Goal: Use online tool/utility: Utilize a website feature to perform a specific function

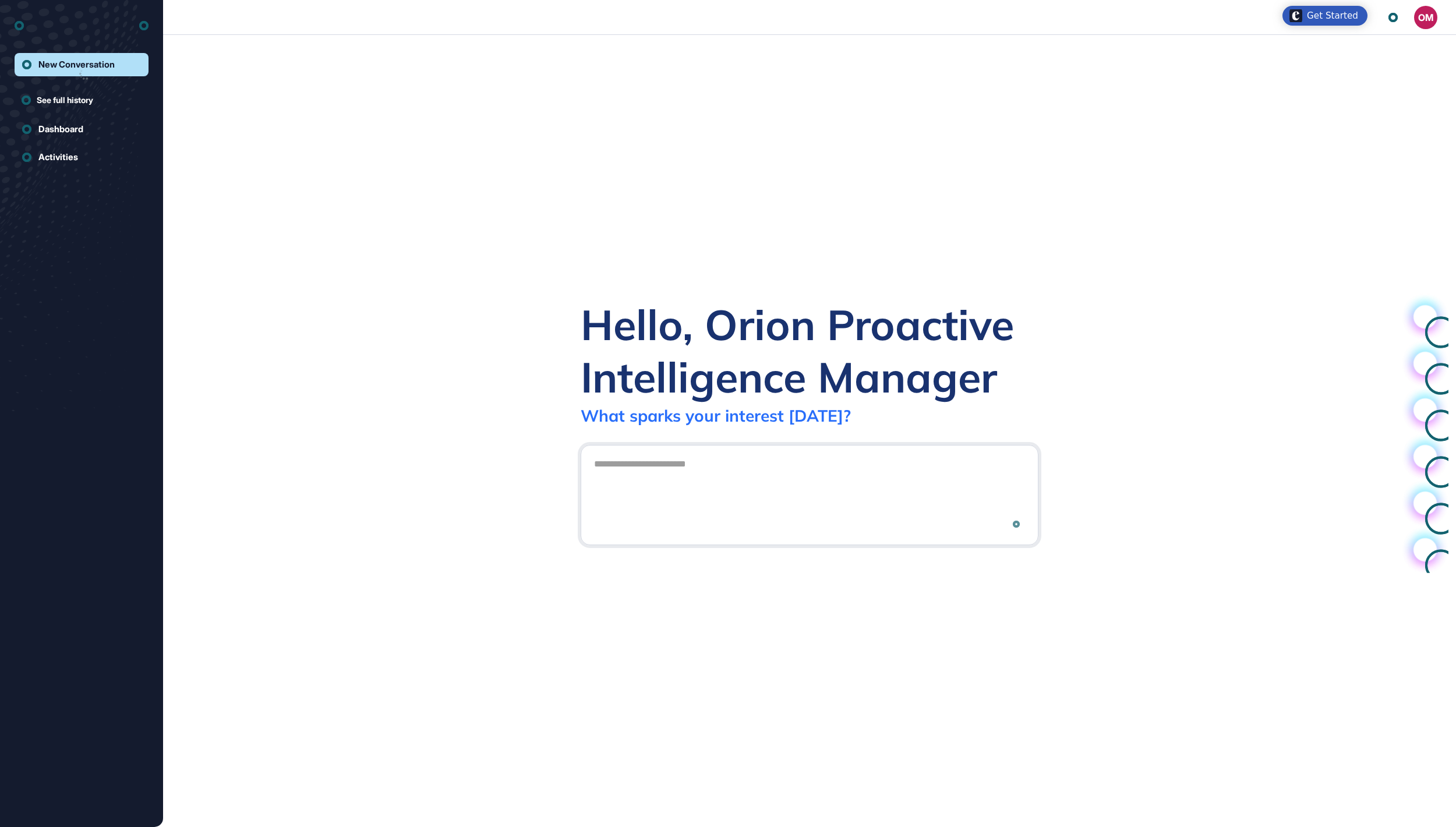
scroll to position [1, 1]
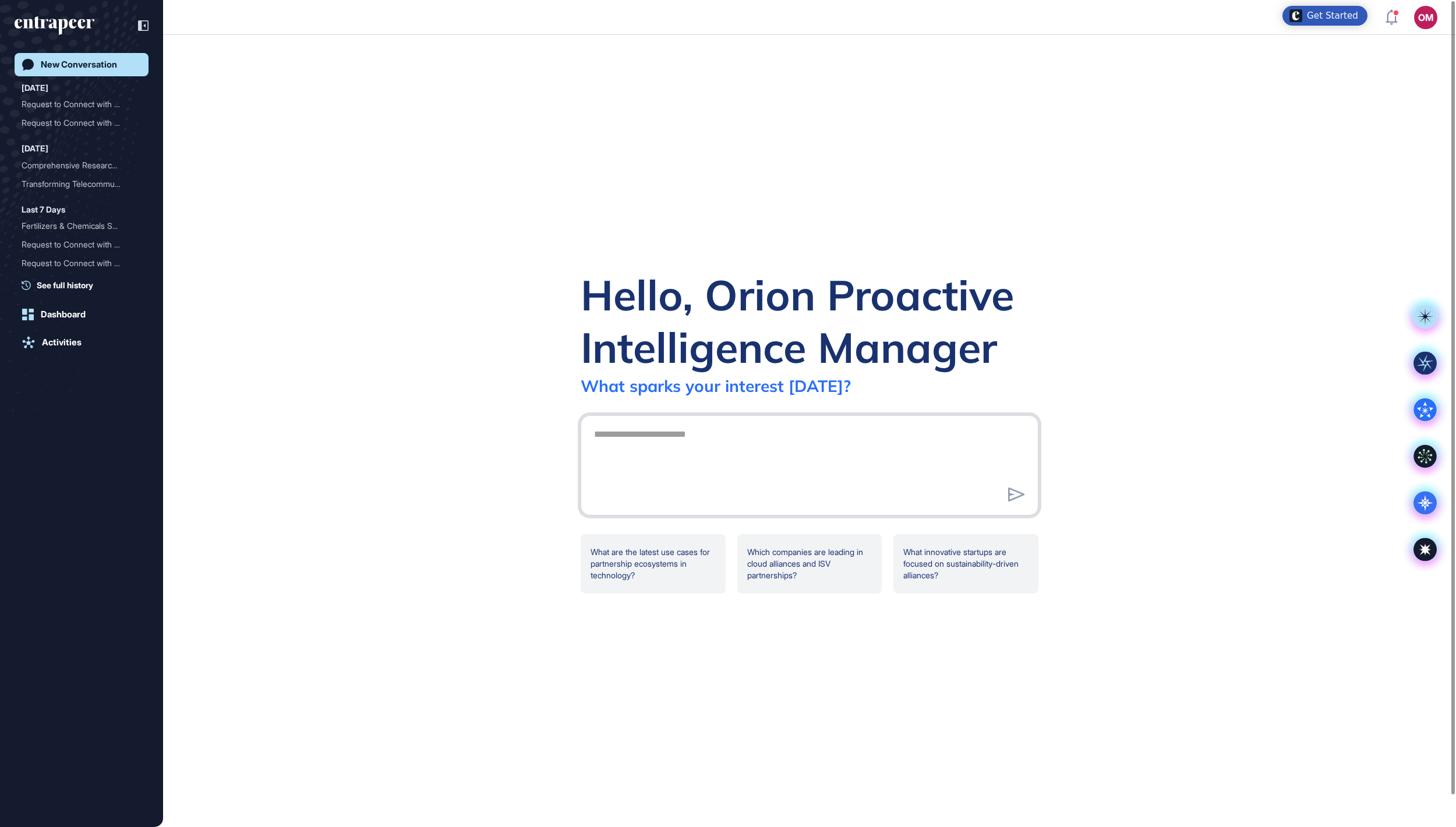
click at [734, 428] on textarea at bounding box center [809, 463] width 445 height 81
type textarea "**********"
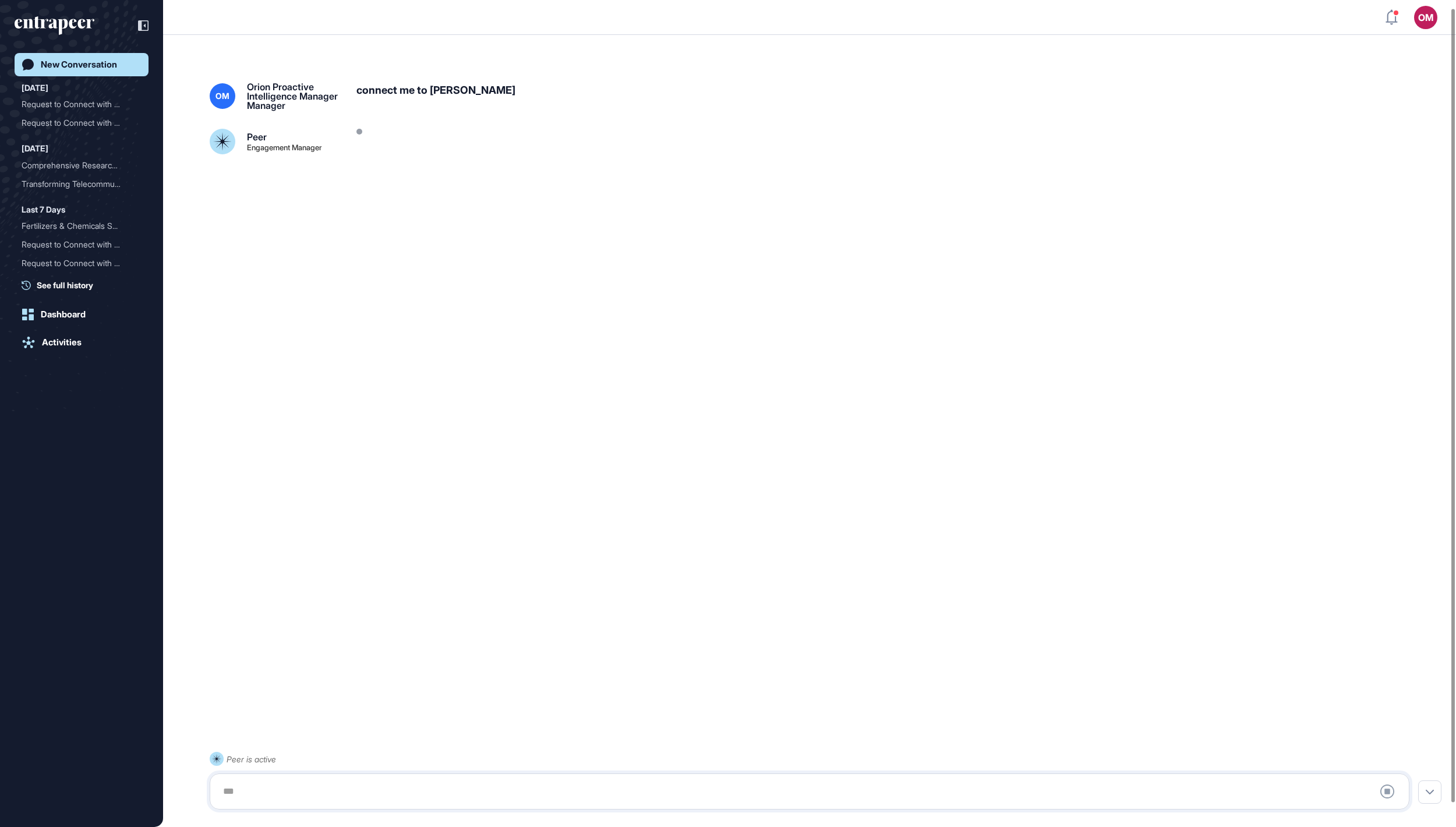
scroll to position [32, 0]
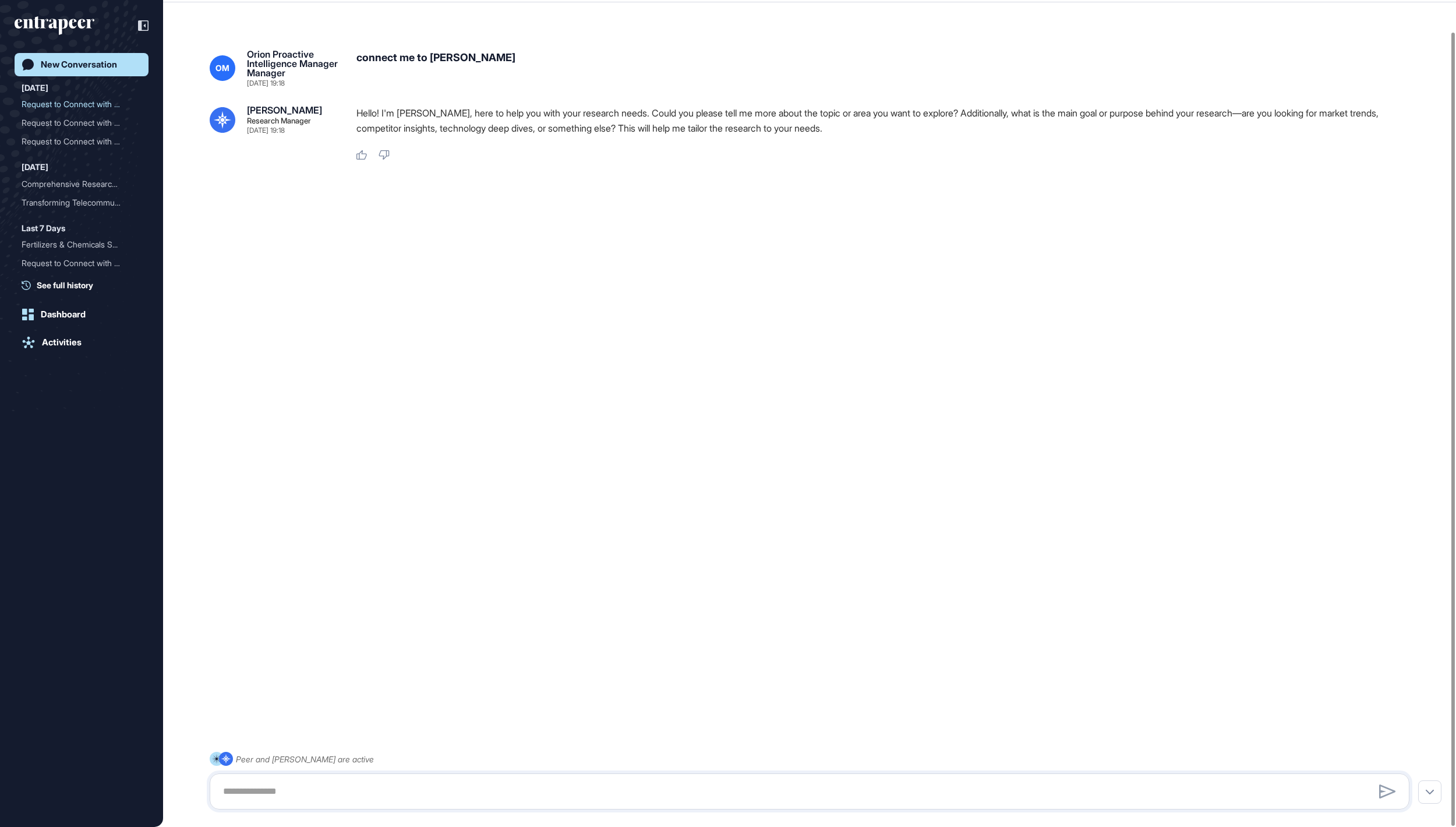
click at [280, 807] on div at bounding box center [809, 791] width 1200 height 36
click at [277, 787] on textarea at bounding box center [809, 792] width 1187 height 23
paste textarea "**********"
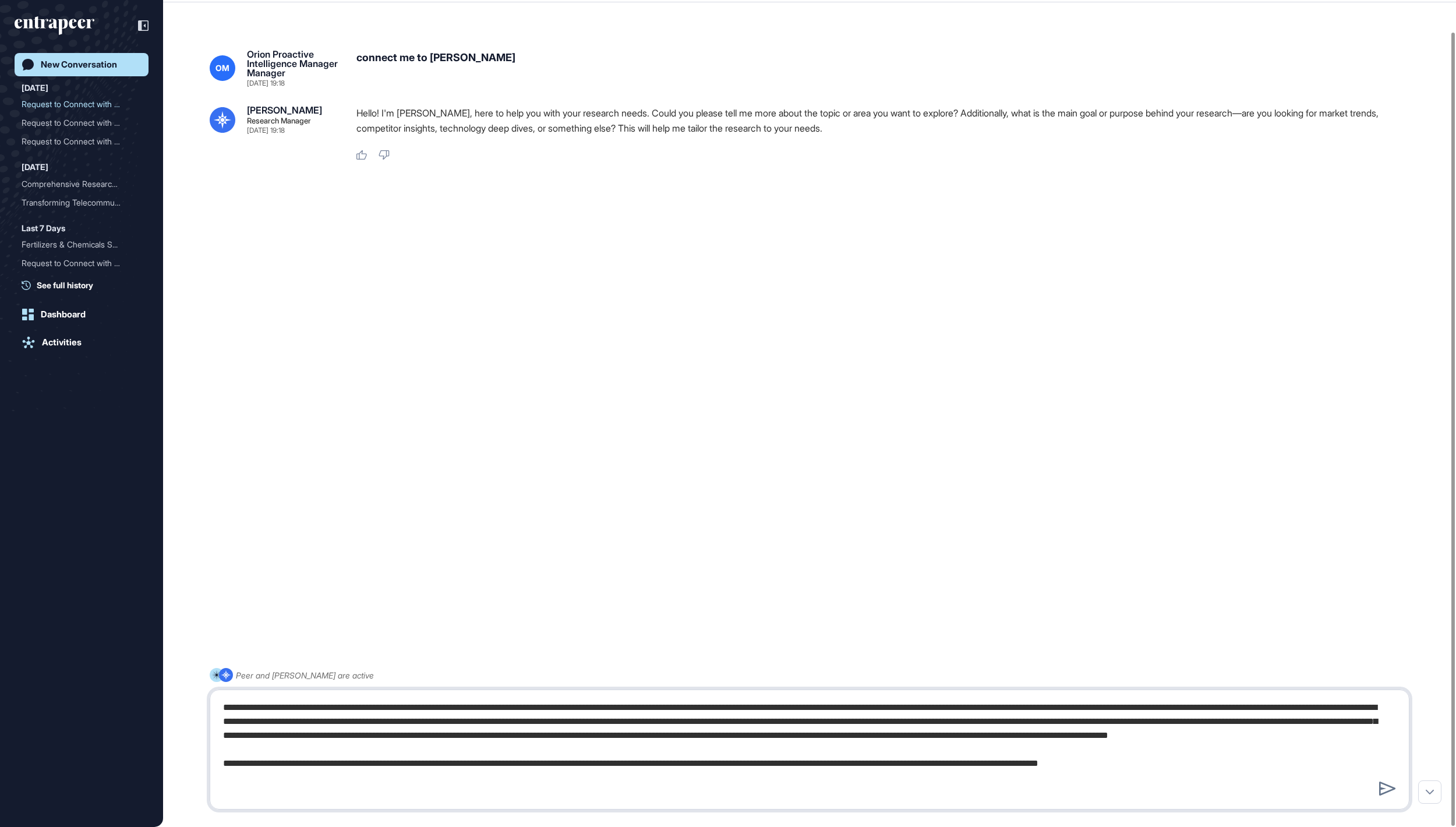
drag, startPoint x: 220, startPoint y: 790, endPoint x: 276, endPoint y: 785, distance: 56.2
click at [276, 785] on textarea at bounding box center [809, 749] width 1187 height 107
click at [228, 710] on textarea at bounding box center [809, 749] width 1187 height 107
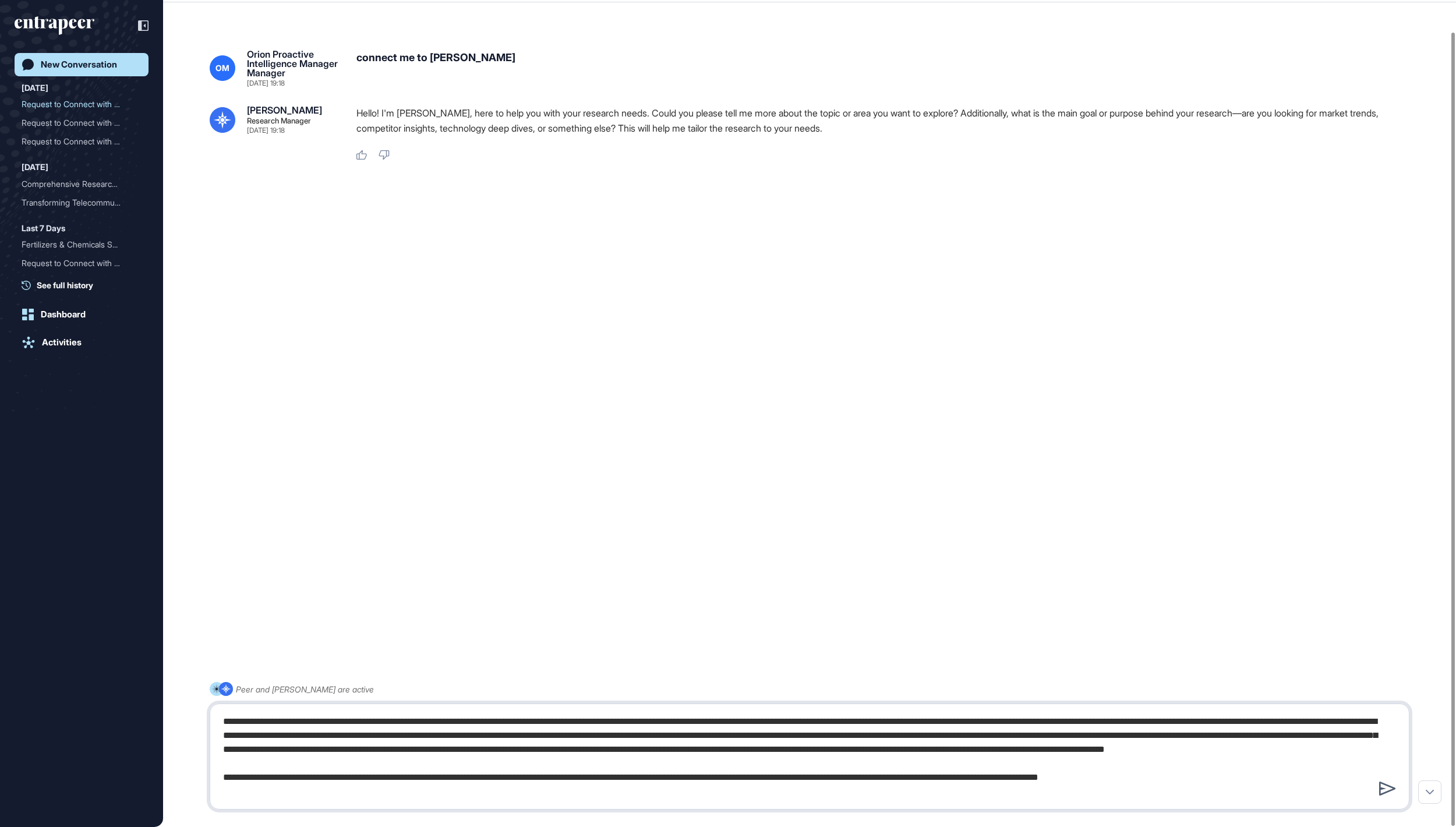
type textarea "**********"
click at [1377, 784] on div at bounding box center [1388, 788] width 23 height 20
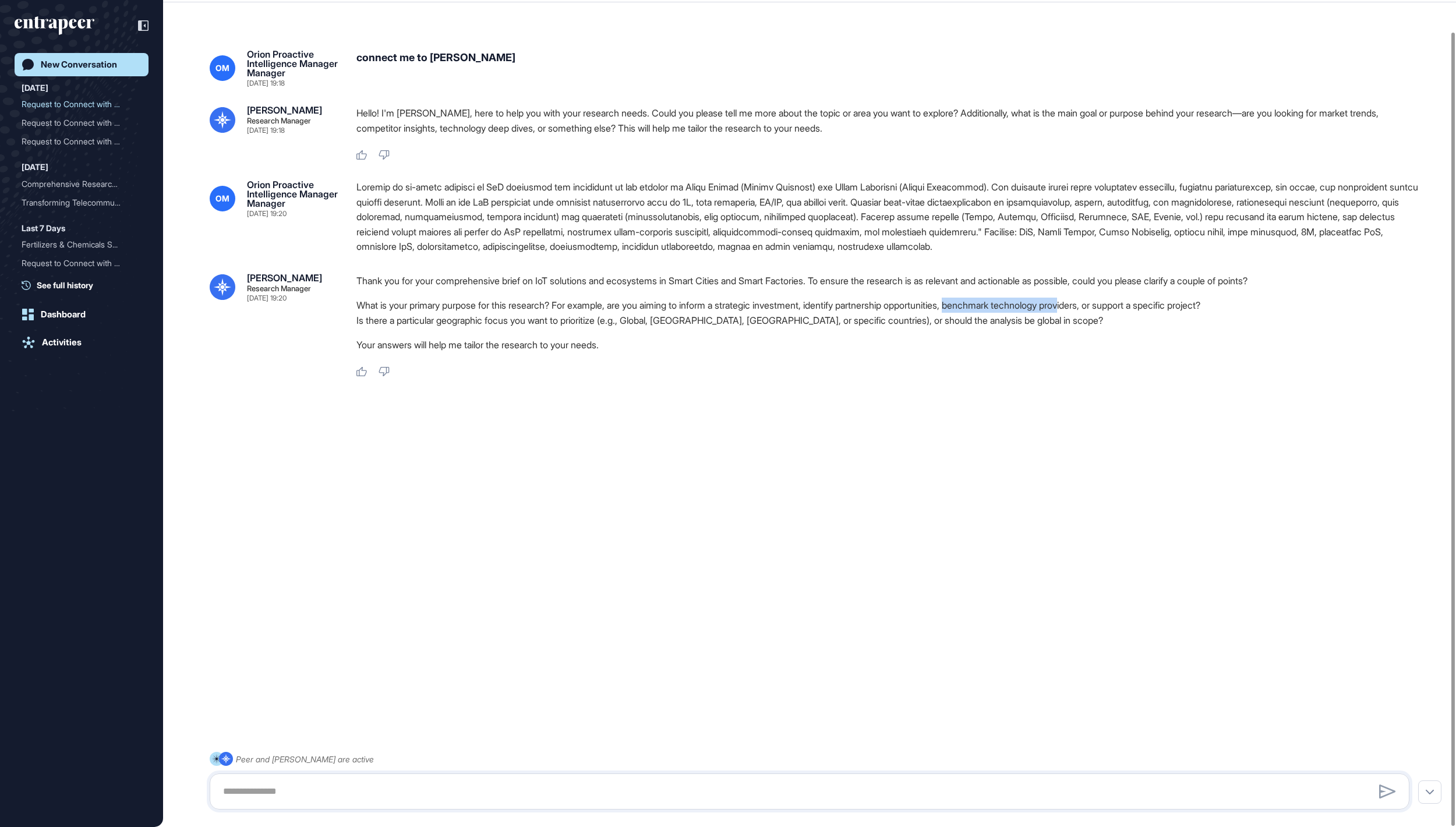
drag, startPoint x: 1074, startPoint y: 373, endPoint x: 1212, endPoint y: 376, distance: 138.0
click at [1212, 313] on li "What is your primary purpose for this research? For example, are you aiming to …" at bounding box center [888, 305] width 1063 height 15
drag, startPoint x: 900, startPoint y: 376, endPoint x: 1237, endPoint y: 377, distance: 337.0
click at [1237, 313] on li "What is your primary purpose for this research? For example, are you aiming to …" at bounding box center [888, 305] width 1063 height 15
copy li "identify partnership opportunities, benchmark technology providers"
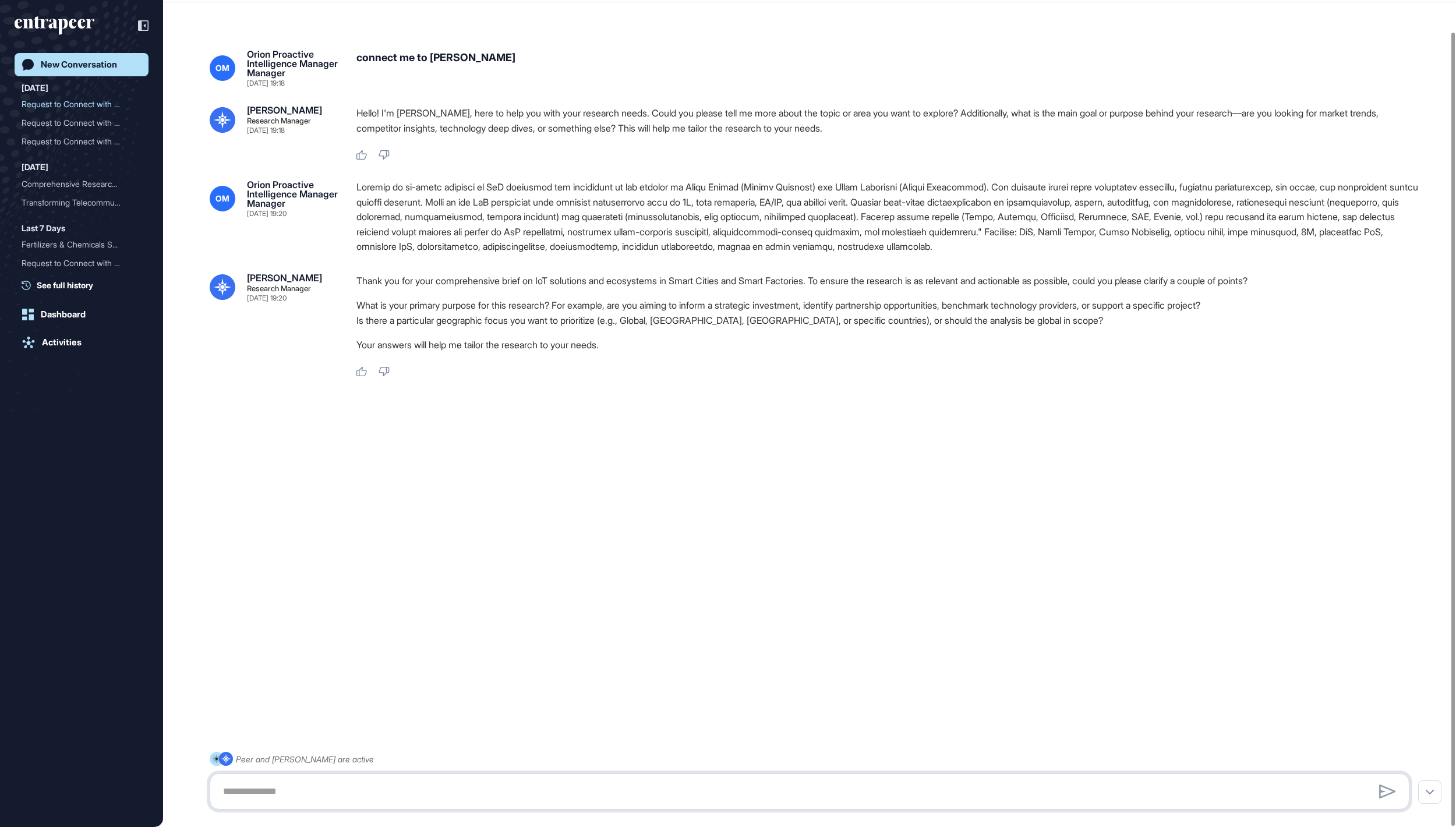
click at [465, 793] on textarea at bounding box center [809, 792] width 1187 height 23
paste textarea "**********"
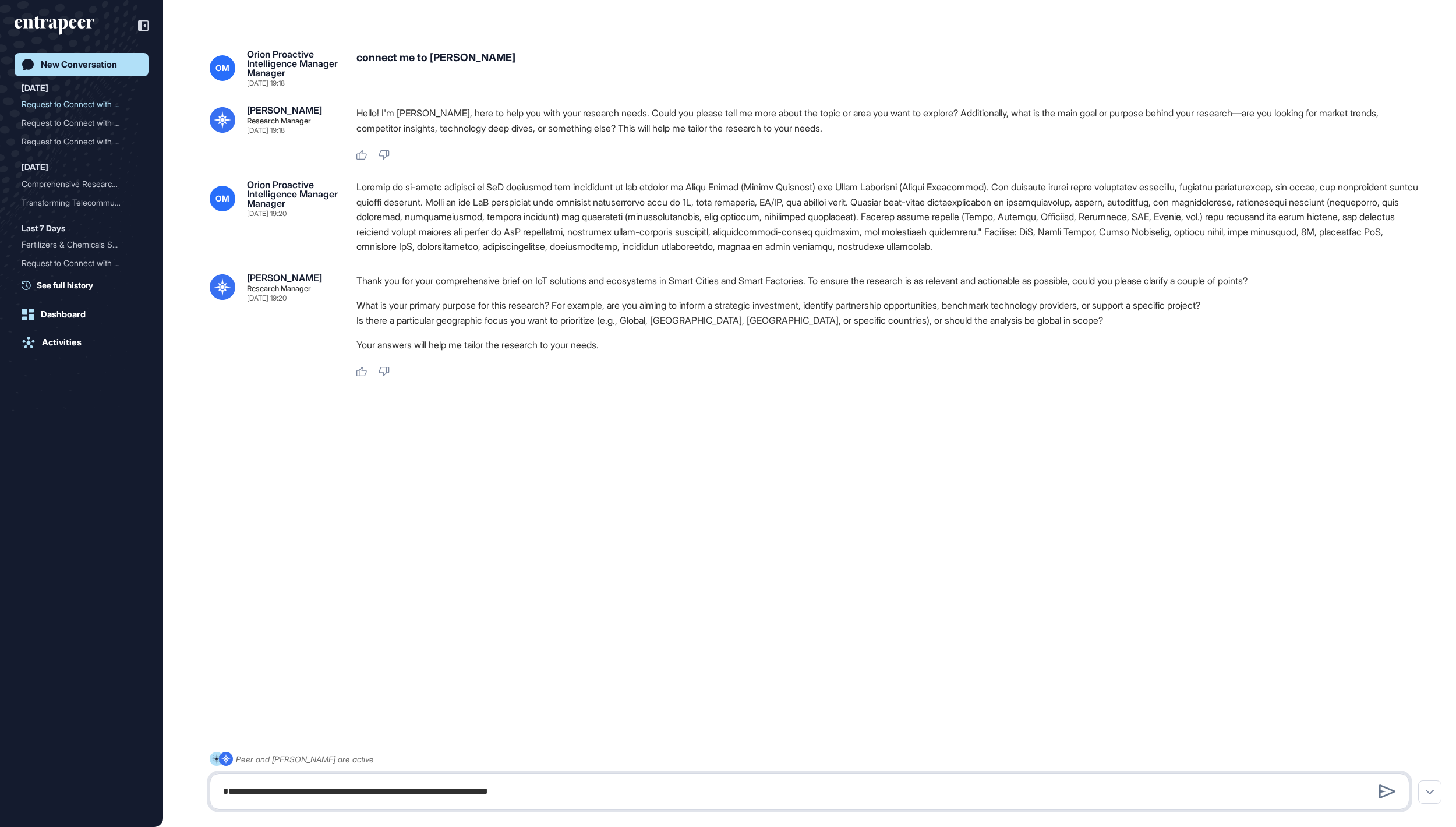
type textarea "**********"
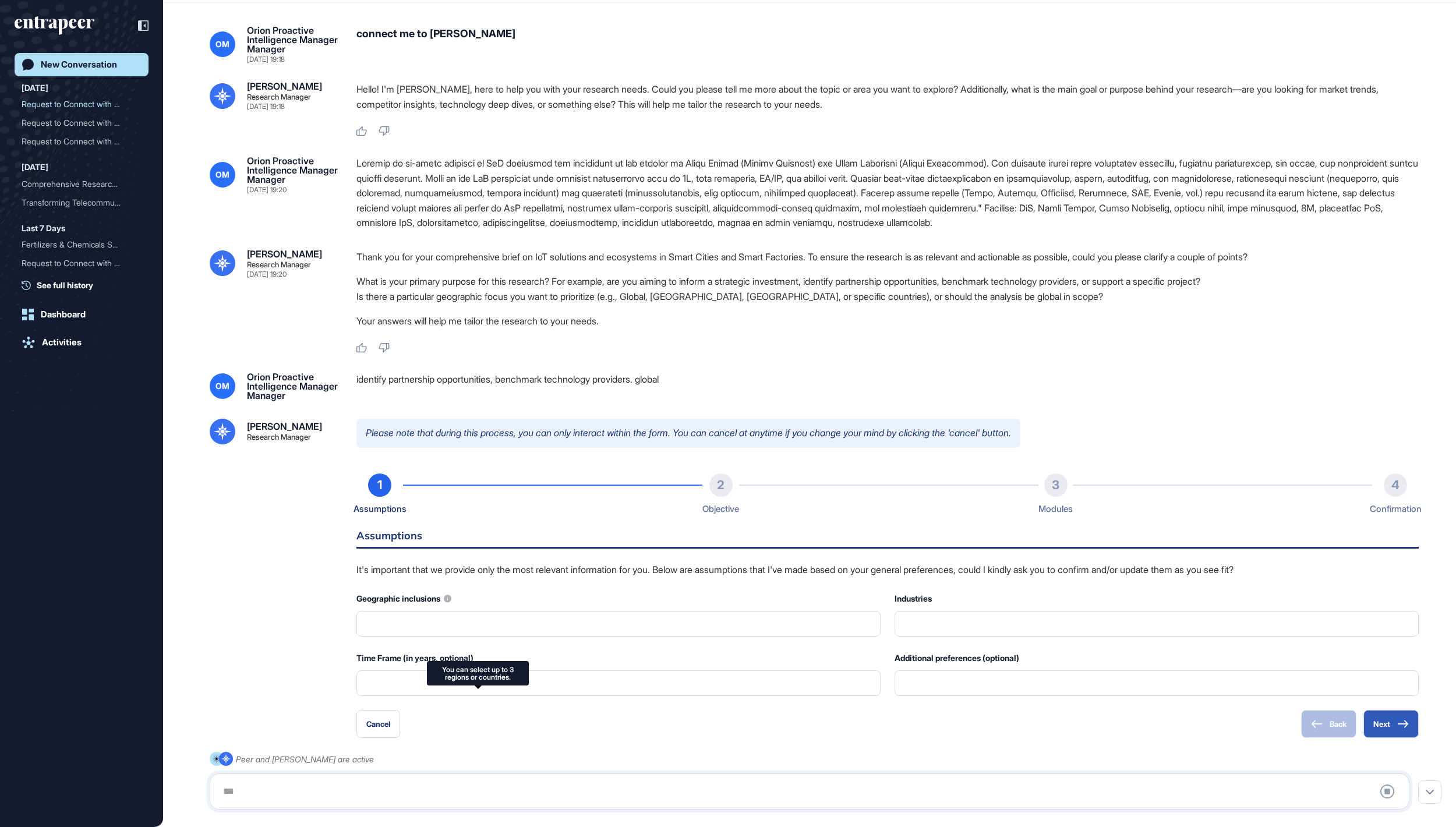
type input "**********"
type input "*"
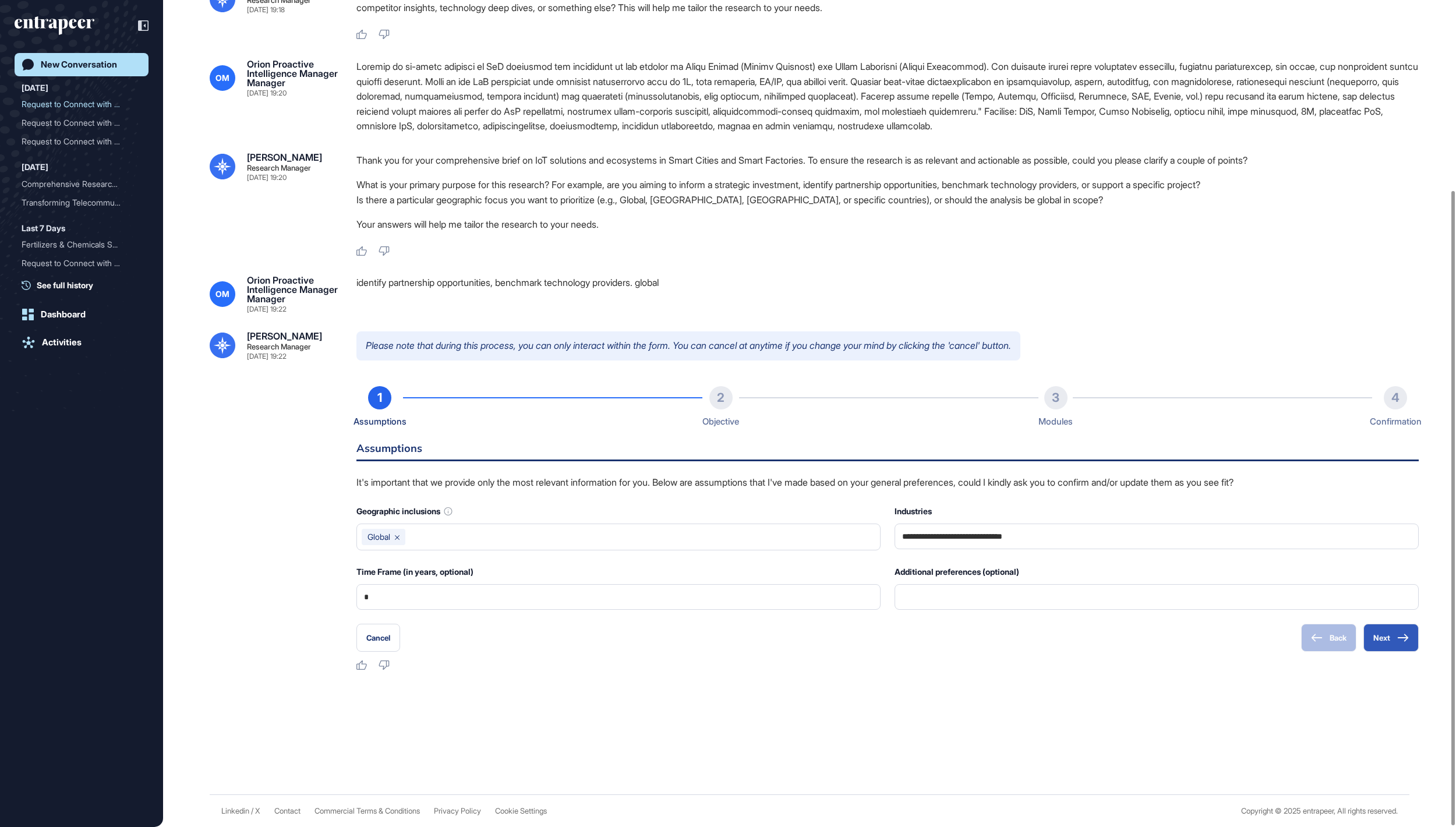
scroll to position [248, 0]
click at [556, 591] on input "*" at bounding box center [619, 597] width 509 height 24
click at [498, 538] on input "text" at bounding box center [643, 537] width 465 height 16
type input "******"
click at [1049, 682] on div "OM Orion Proactive Intelligence Manager Manager [DATE] 19:18 connect me to [PER…" at bounding box center [809, 349] width 1293 height 889
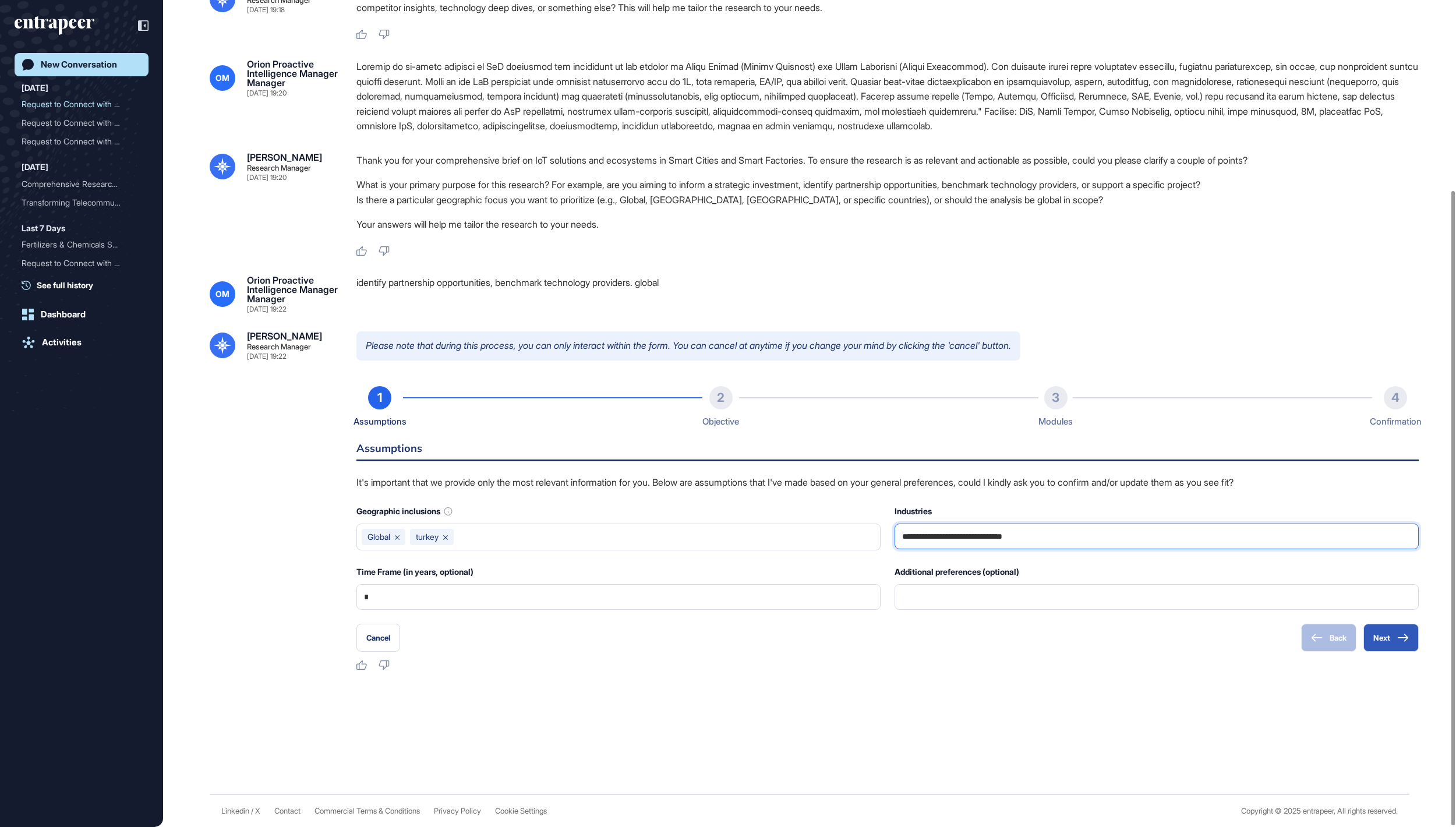
click at [1117, 531] on input "**********" at bounding box center [1157, 536] width 509 height 24
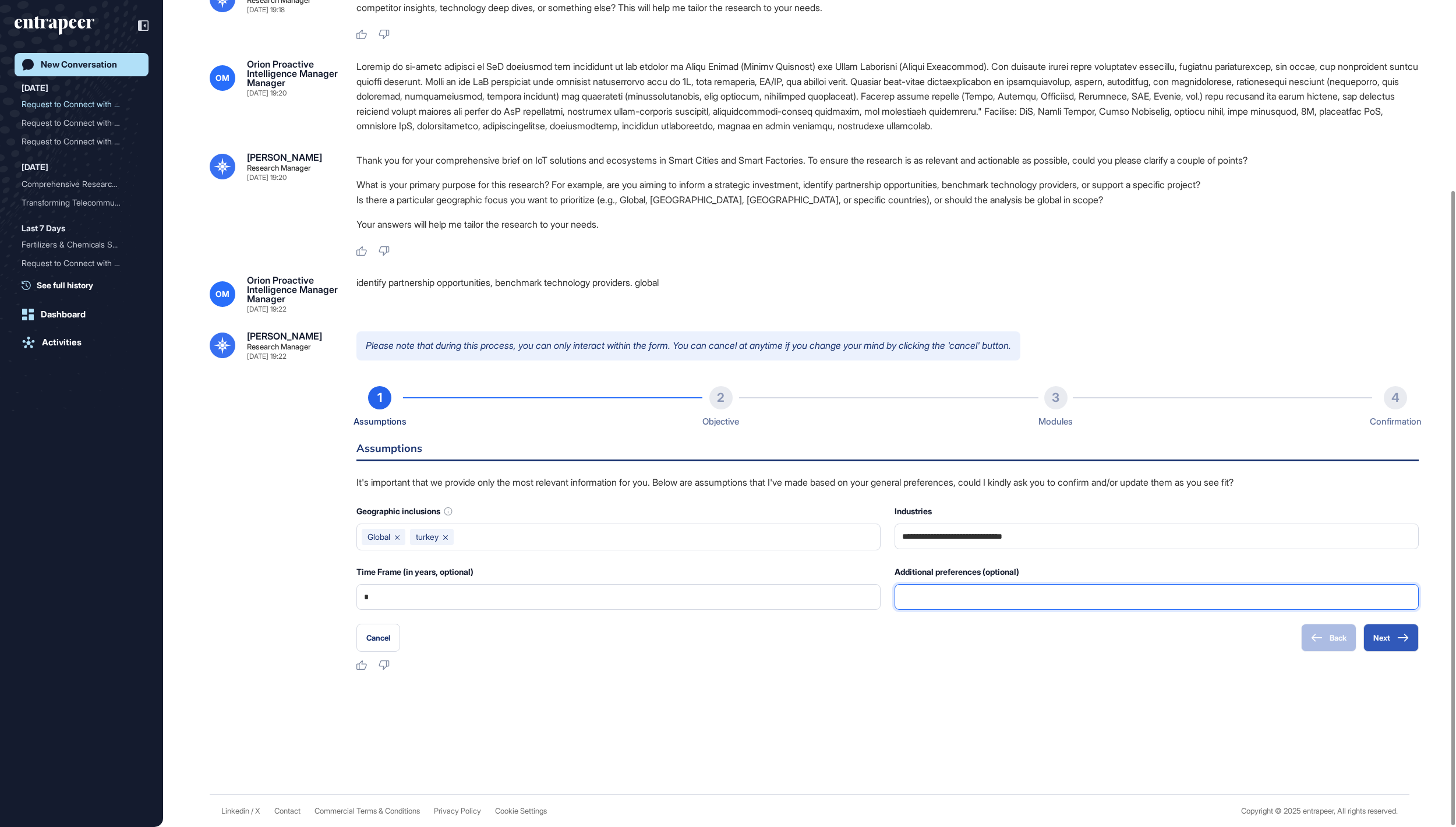
click at [958, 597] on input "text" at bounding box center [1157, 597] width 509 height 24
click at [1380, 639] on button "Next" at bounding box center [1391, 638] width 55 height 28
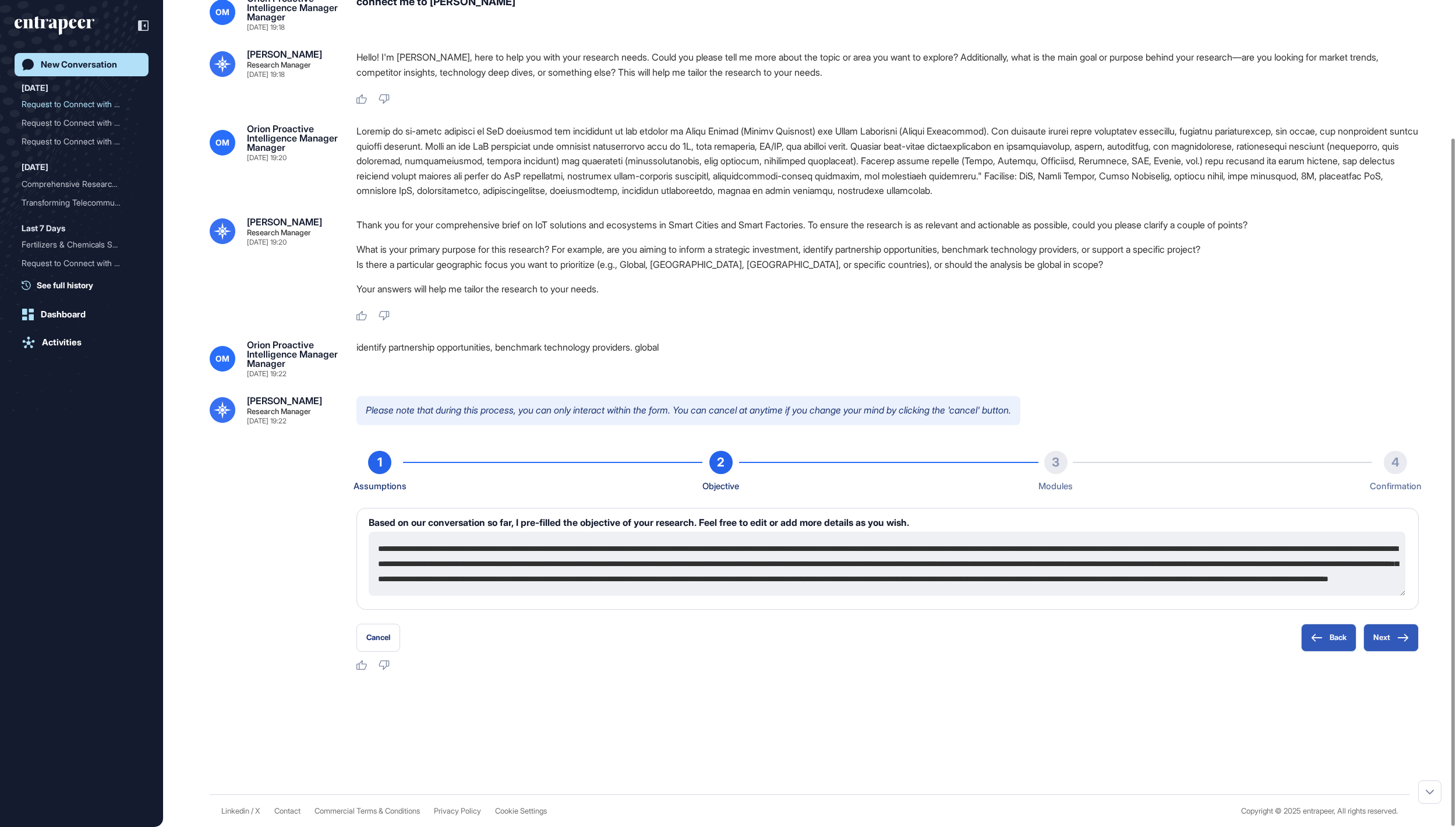
scroll to position [45, 0]
click at [1390, 638] on button "Next" at bounding box center [1391, 638] width 55 height 28
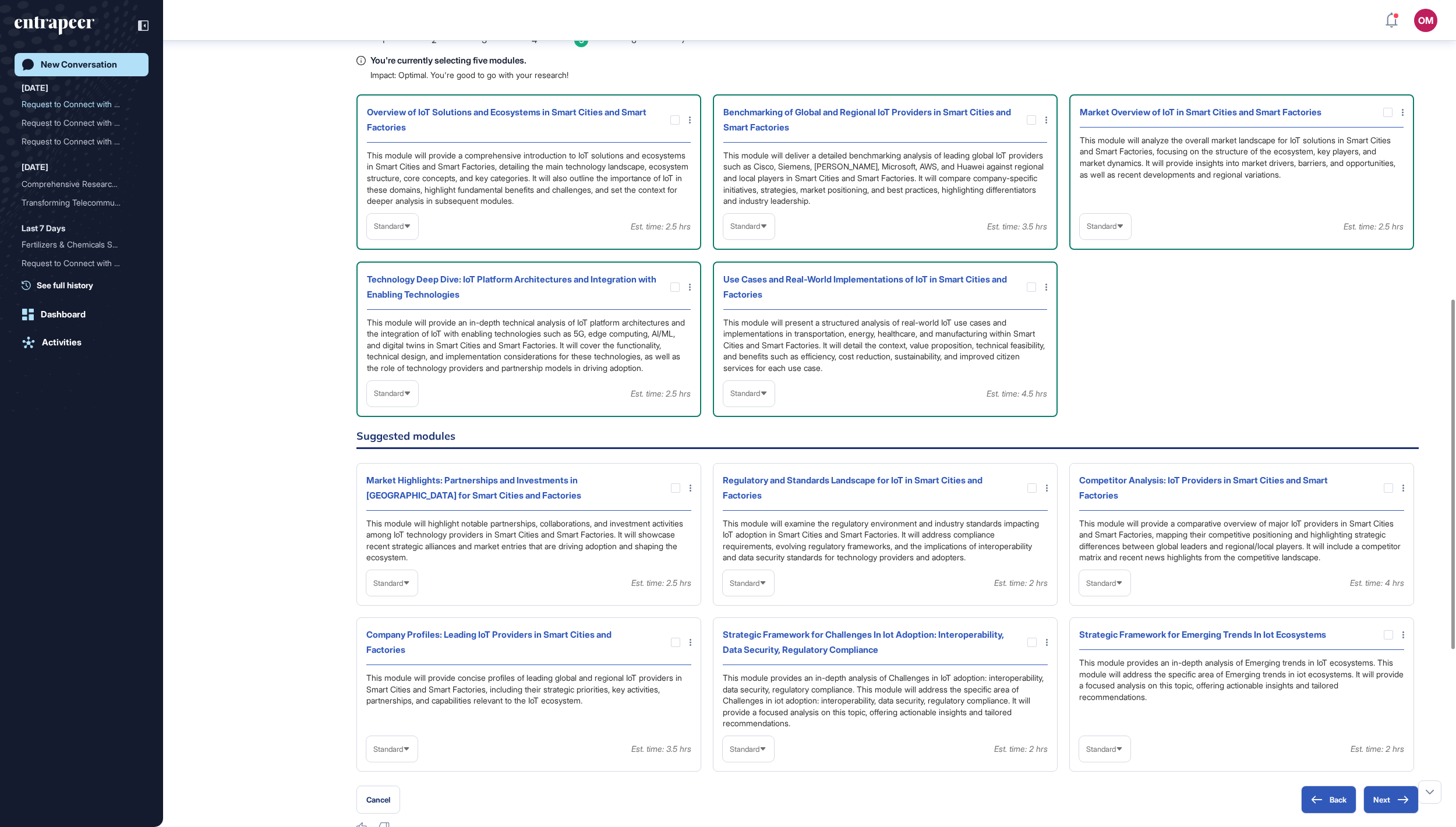
scroll to position [706, 0]
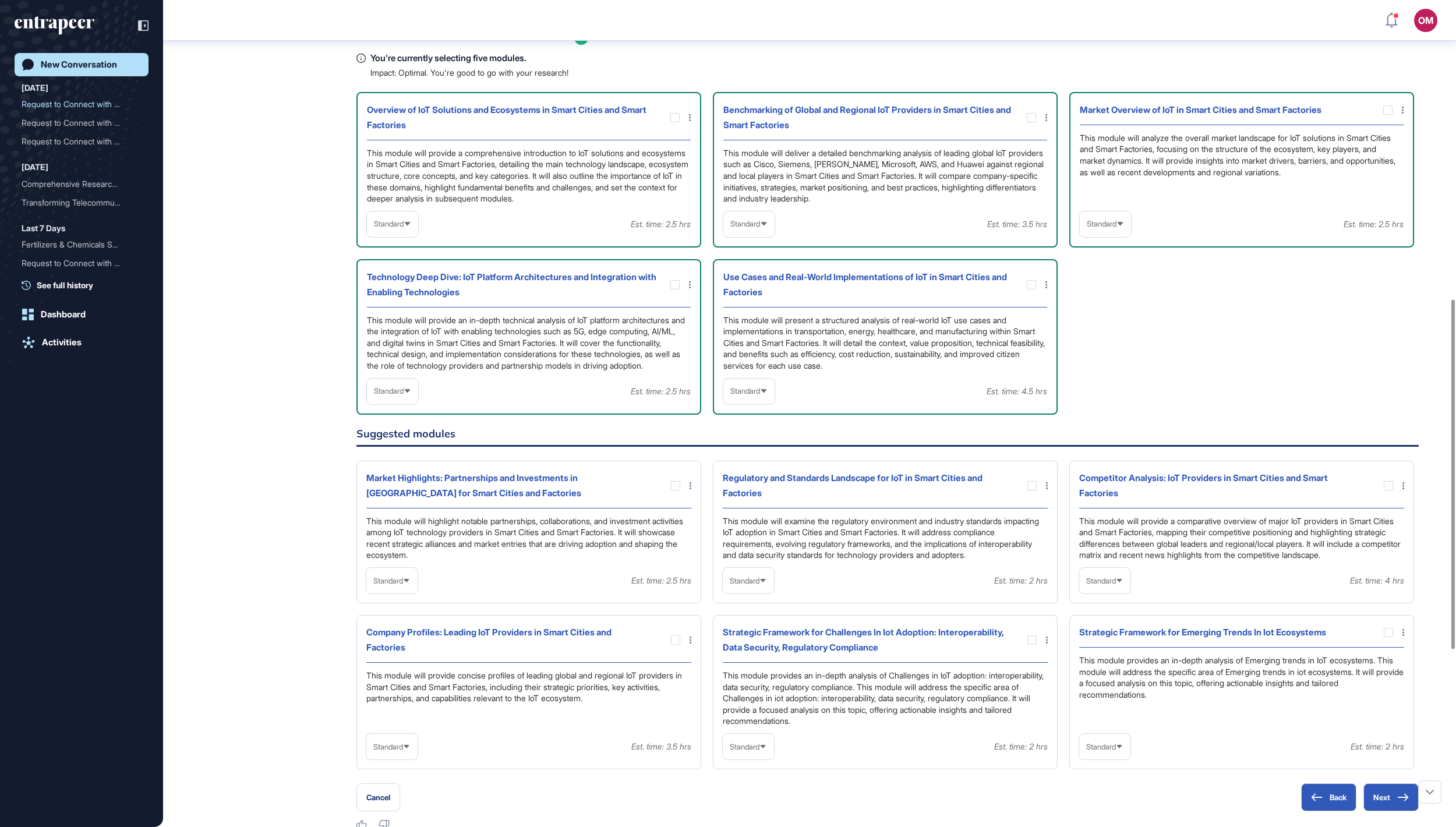
click at [404, 228] on span "Standard" at bounding box center [389, 224] width 29 height 9
click at [767, 236] on div "Standard" at bounding box center [749, 224] width 51 height 23
click at [760, 310] on li "In-depth" at bounding box center [749, 299] width 44 height 23
click at [1124, 227] on icon at bounding box center [1121, 224] width 7 height 7
click at [1121, 264] on li "High-Level" at bounding box center [1105, 252] width 44 height 23
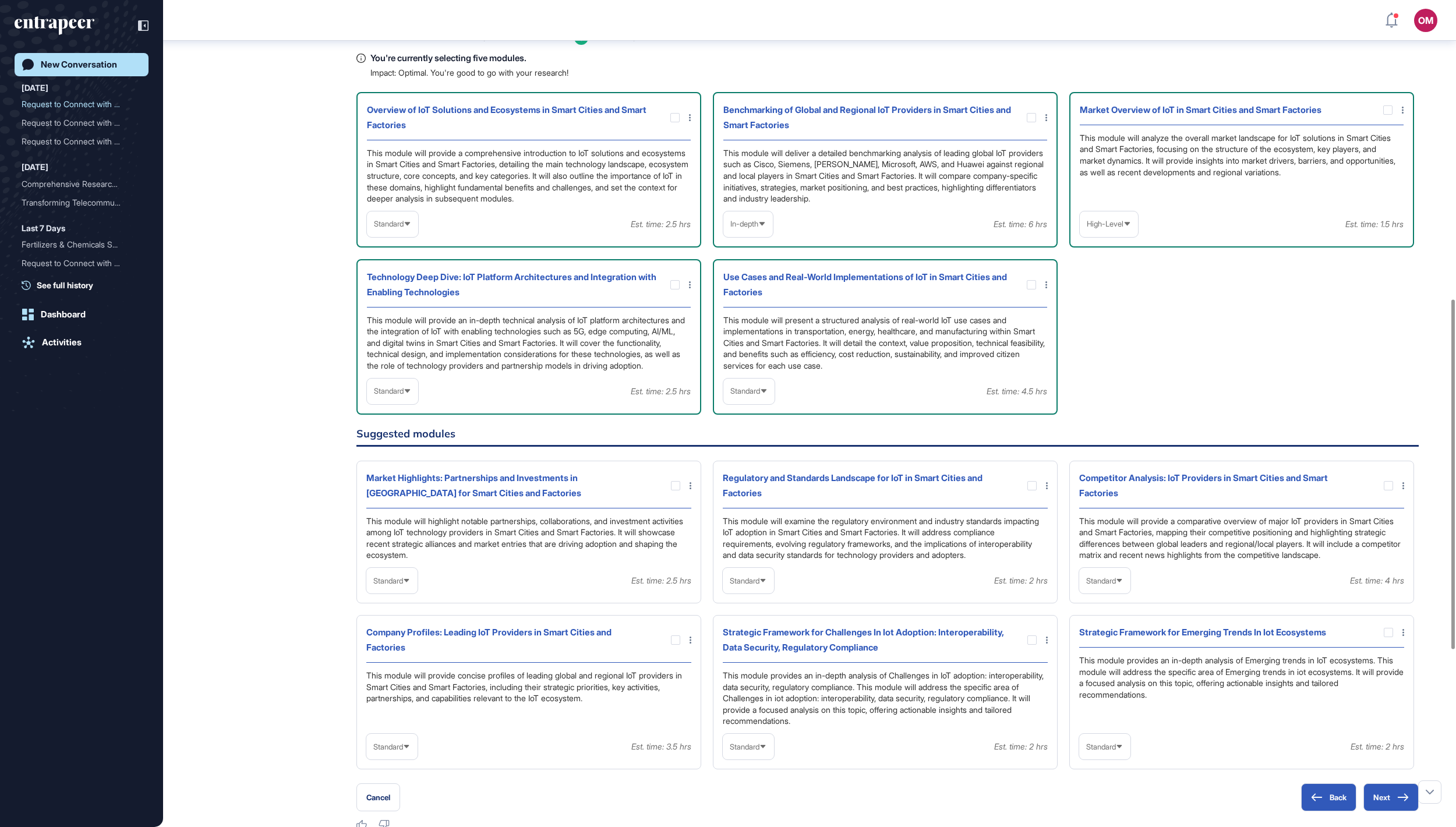
click at [770, 402] on div "Standard" at bounding box center [749, 390] width 51 height 23
click at [749, 478] on li "In-depth" at bounding box center [749, 466] width 44 height 23
click at [385, 396] on span "Standard" at bounding box center [389, 391] width 29 height 9
click at [385, 478] on li "In-depth" at bounding box center [393, 466] width 44 height 23
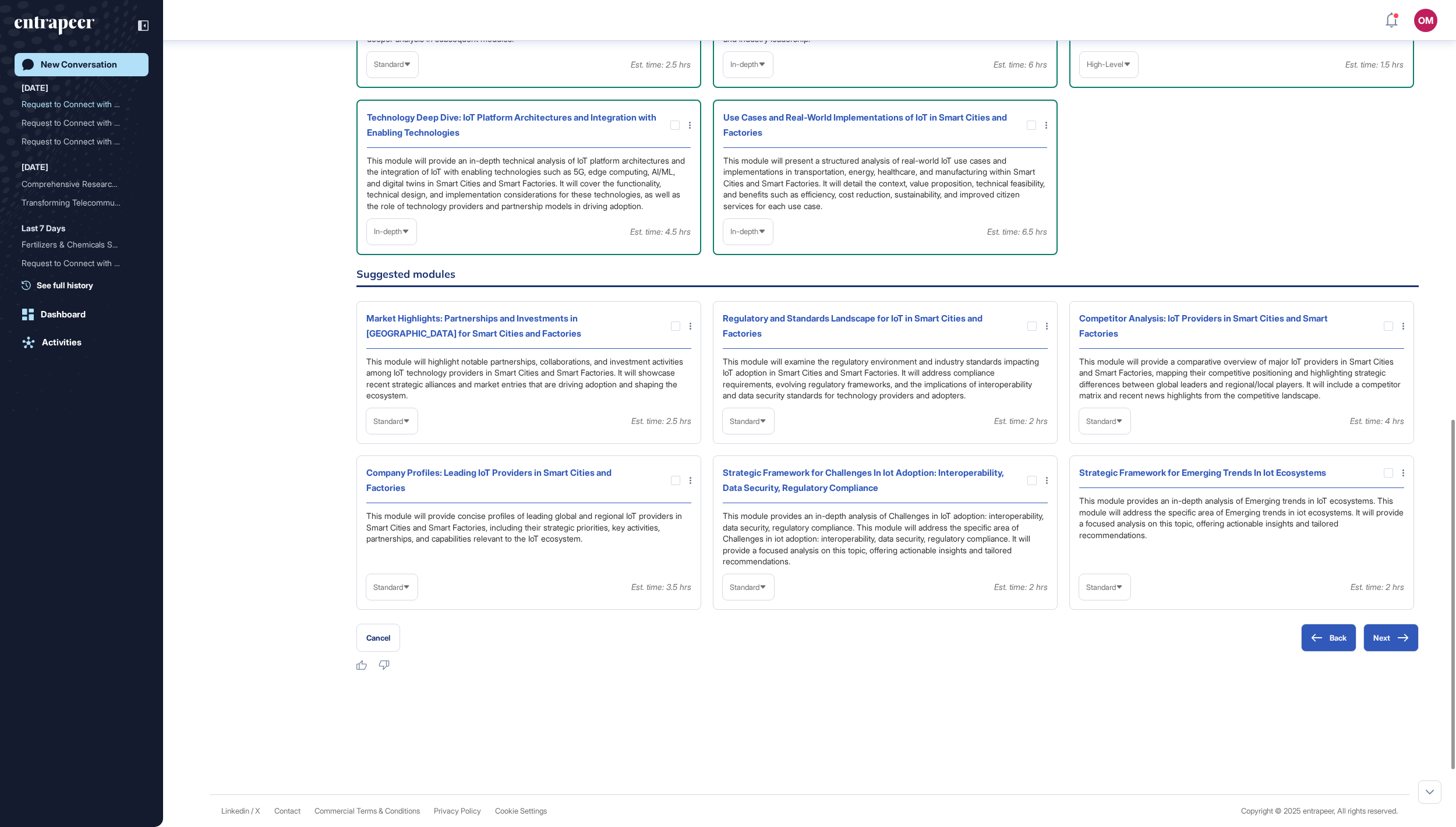
scroll to position [1002, 0]
click at [395, 433] on div "Standard" at bounding box center [392, 421] width 51 height 23
click at [403, 507] on li "In-depth" at bounding box center [392, 496] width 44 height 23
click at [674, 331] on div at bounding box center [675, 326] width 10 height 10
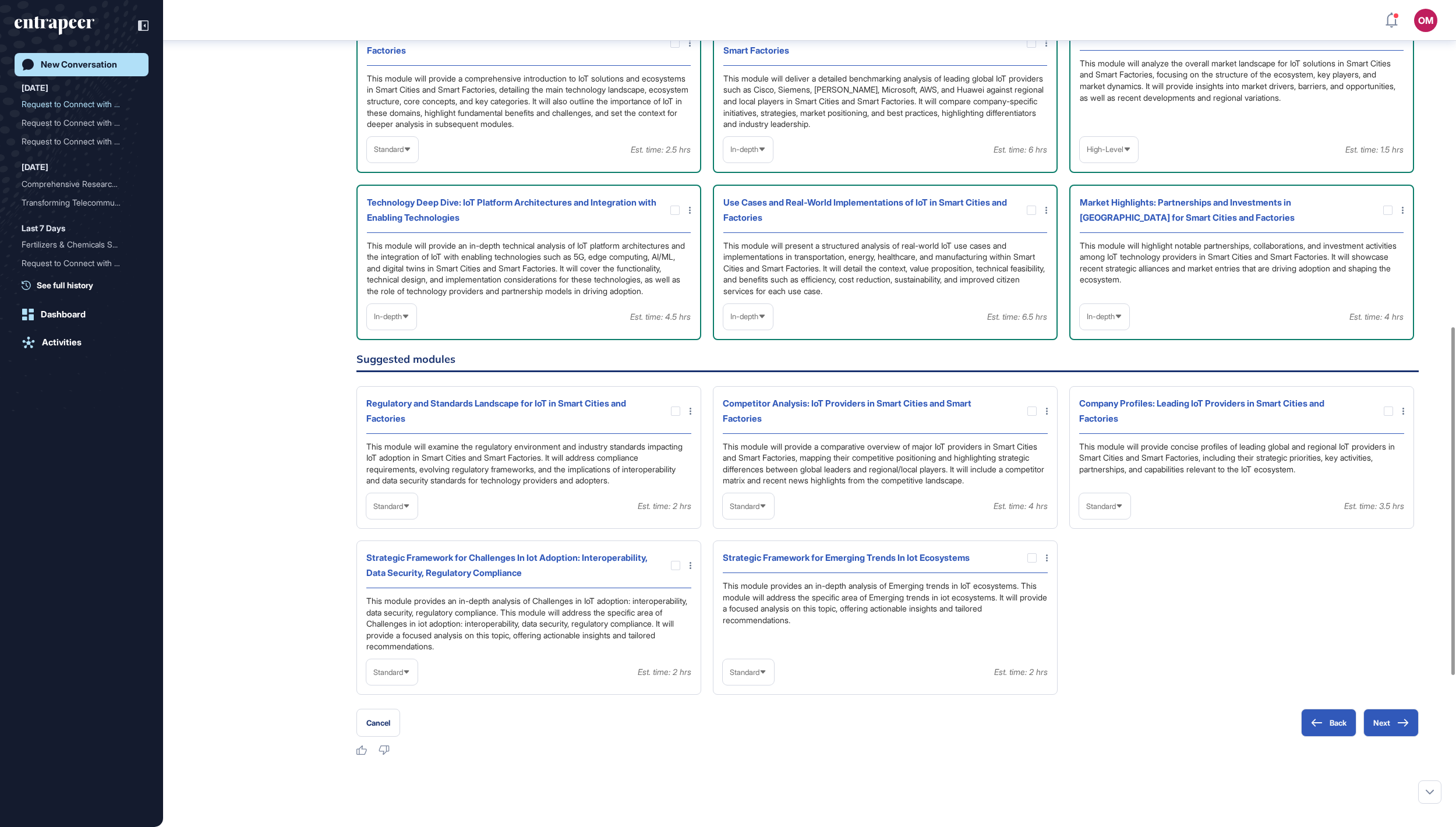
scroll to position [776, 0]
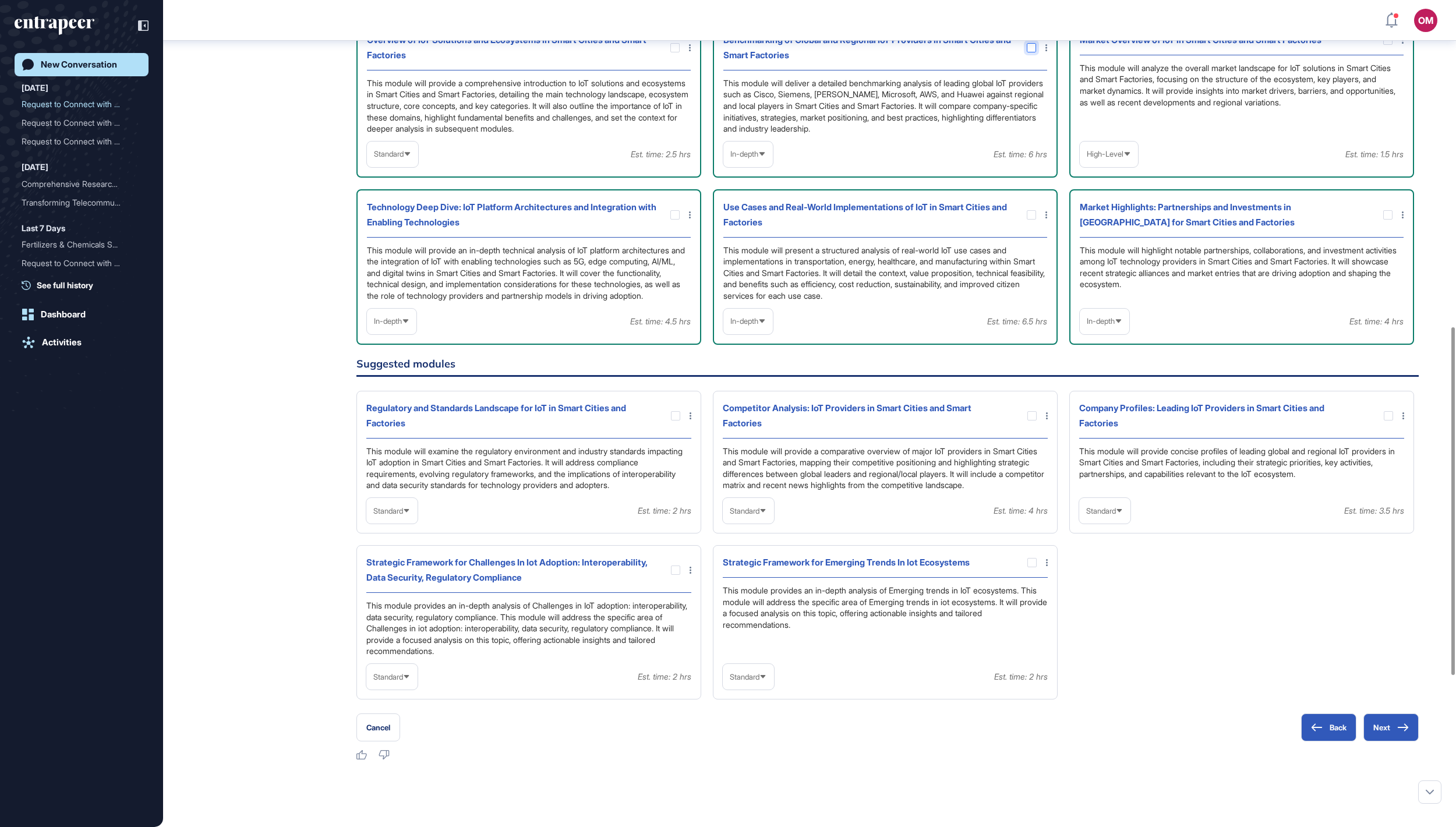
click at [1029, 52] on div at bounding box center [1031, 48] width 10 height 10
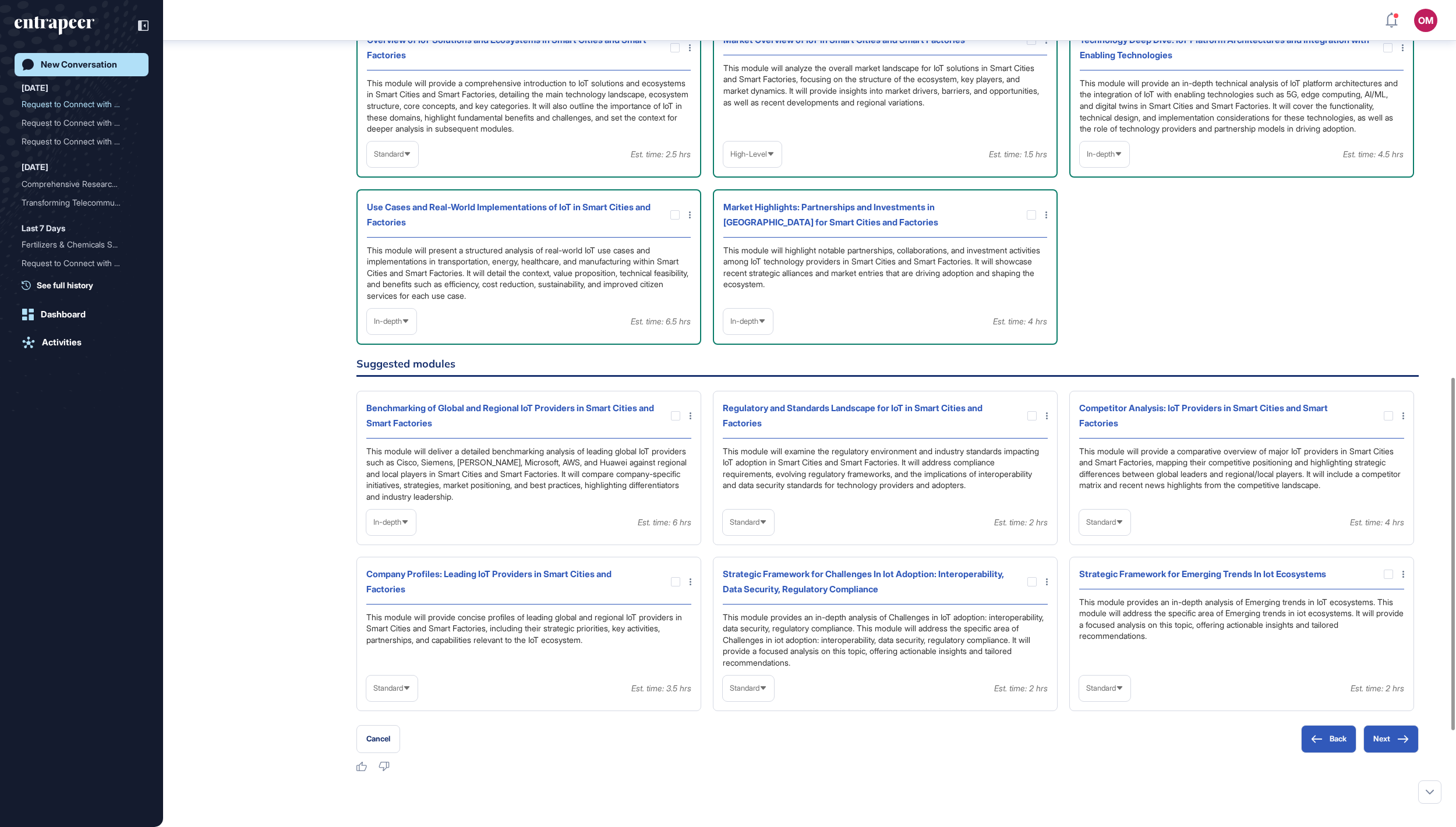
scroll to position [930, 0]
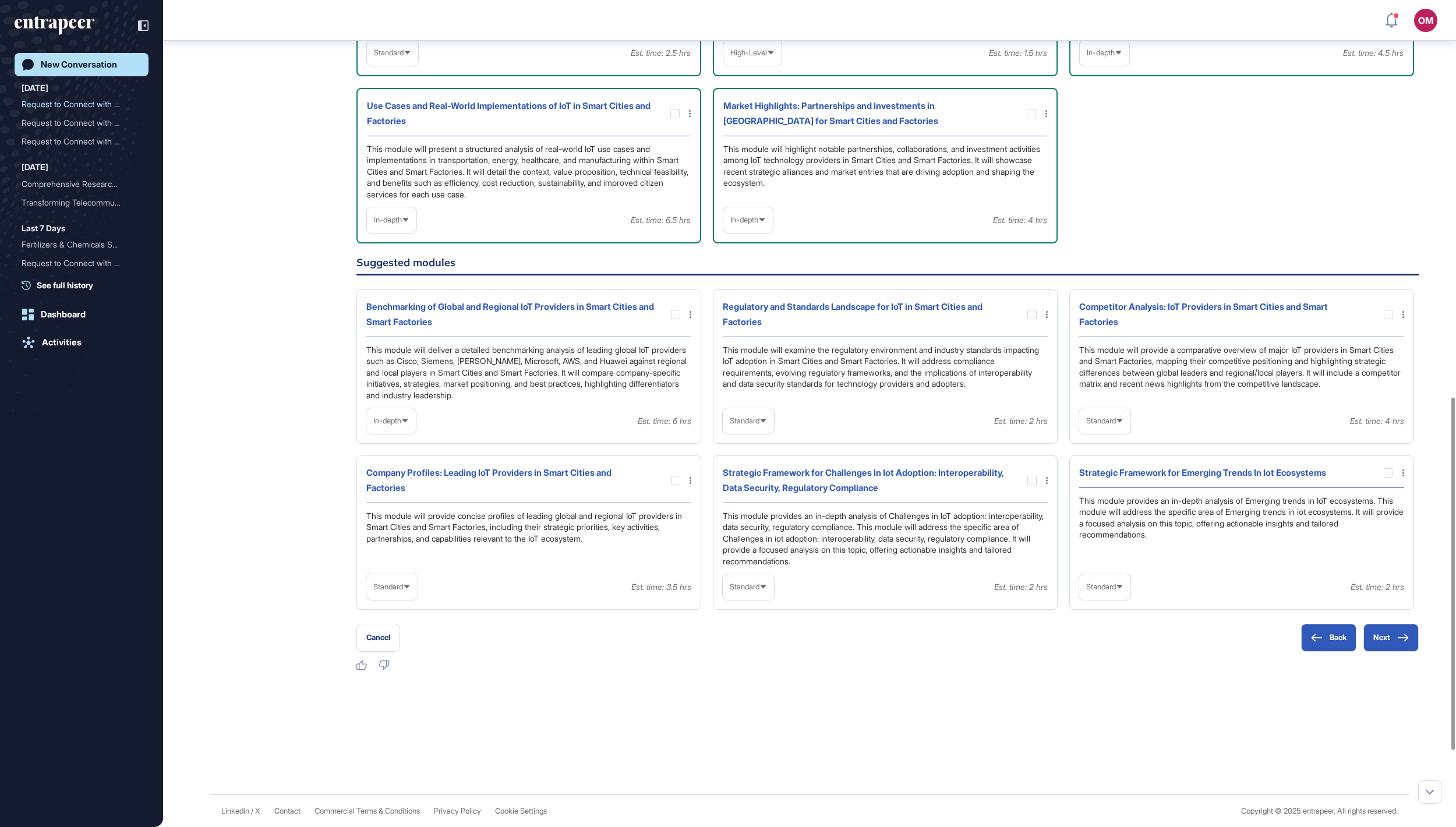
click at [760, 425] on span "Standard" at bounding box center [745, 421] width 29 height 9
click at [1173, 401] on div "This module will provide a comparative overview of major IoT providers in Smart…" at bounding box center [1242, 373] width 325 height 57
click at [1116, 425] on span "Standard" at bounding box center [1101, 421] width 29 height 9
click at [1113, 507] on li "In-depth" at bounding box center [1105, 496] width 44 height 23
click at [1392, 319] on div at bounding box center [1388, 314] width 10 height 10
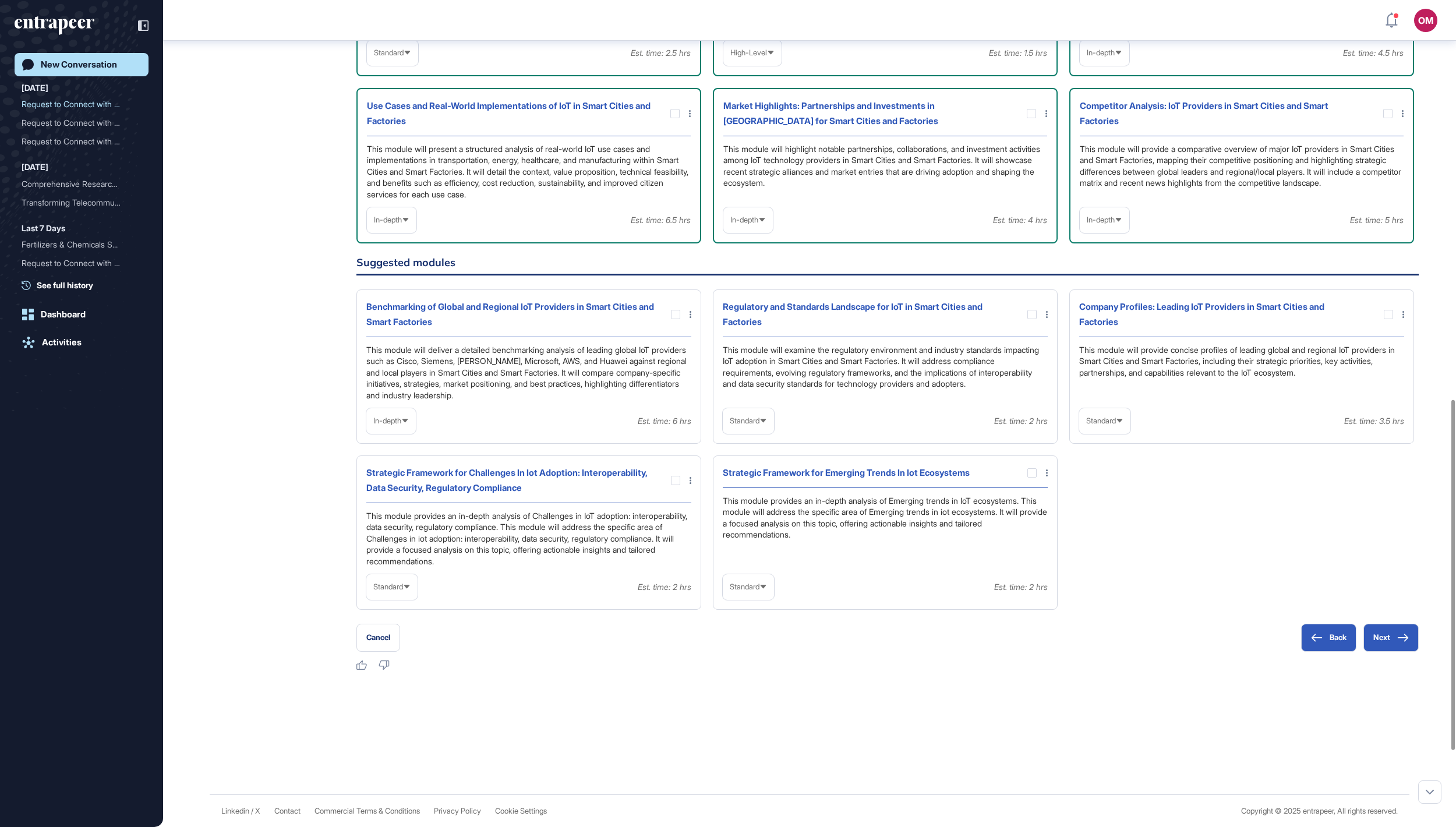
scroll to position [952, 0]
click at [760, 425] on span "Standard" at bounding box center [745, 421] width 29 height 9
click at [1031, 319] on div at bounding box center [1032, 314] width 10 height 10
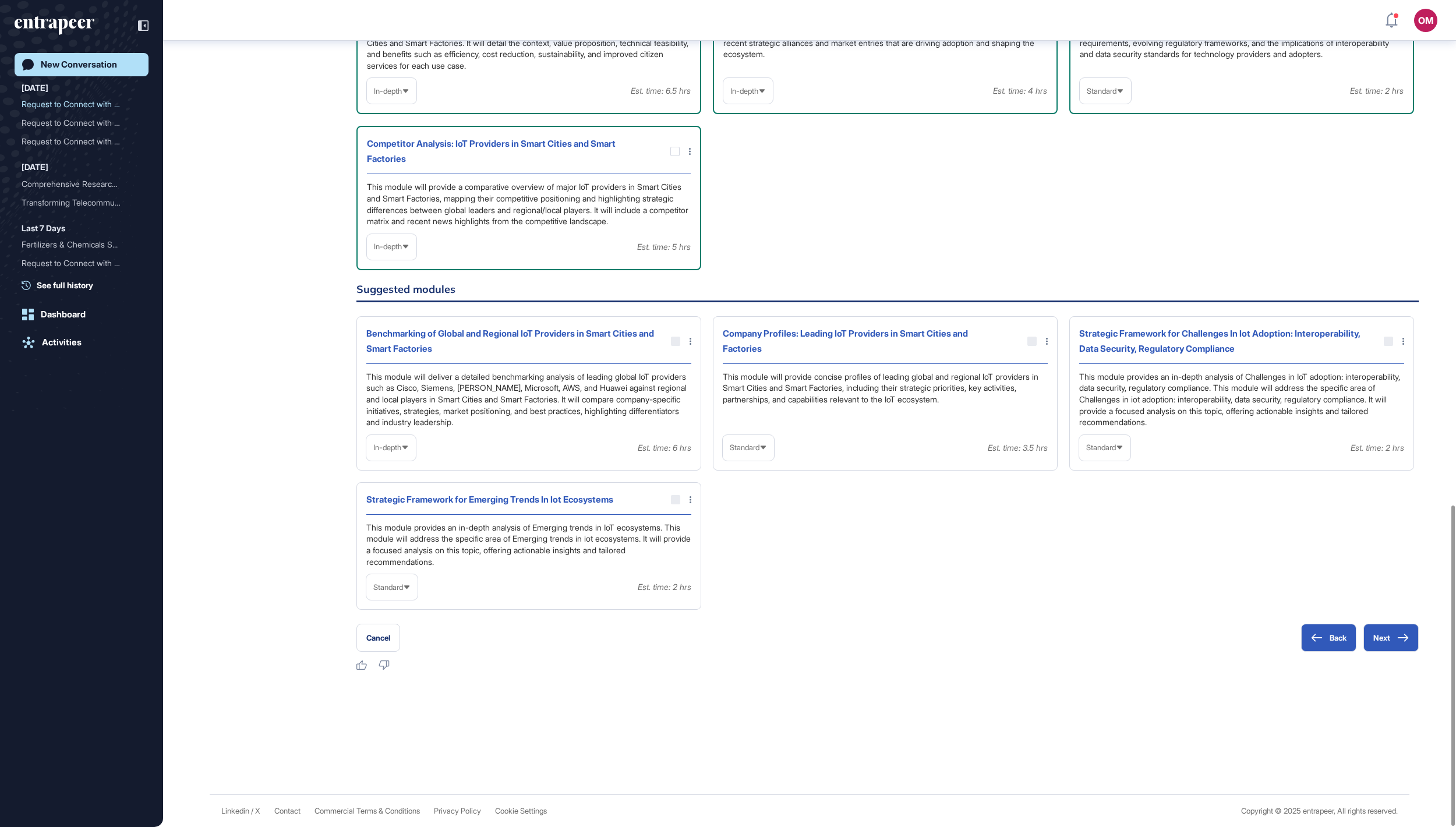
scroll to position [1303, 0]
click at [1397, 634] on icon at bounding box center [1403, 638] width 12 height 8
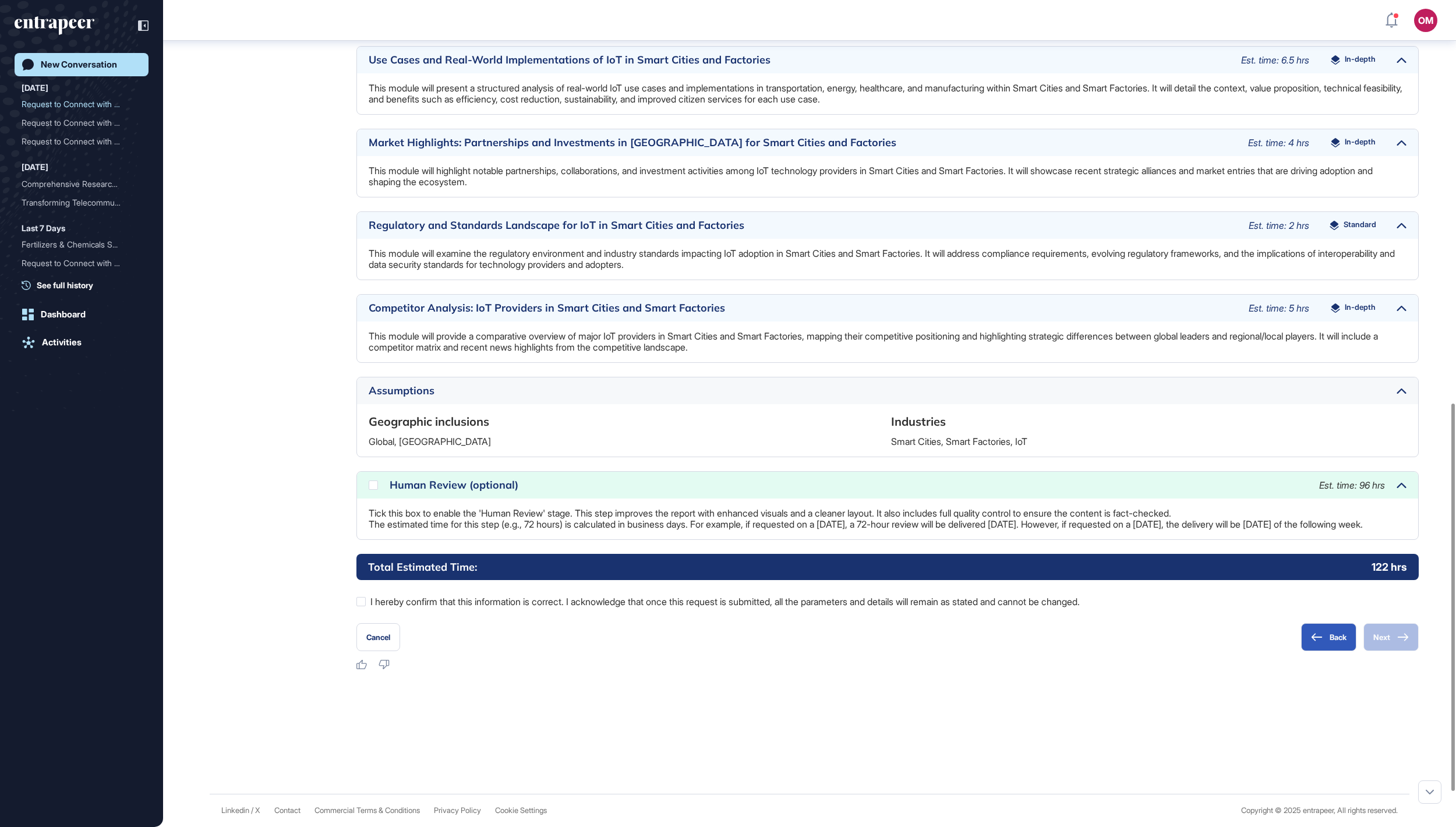
scroll to position [891, 0]
click at [0, 0] on icon at bounding box center [0, 0] width 0 height 0
click at [360, 606] on div at bounding box center [361, 602] width 10 height 10
click at [1380, 651] on button "Next" at bounding box center [1391, 637] width 55 height 28
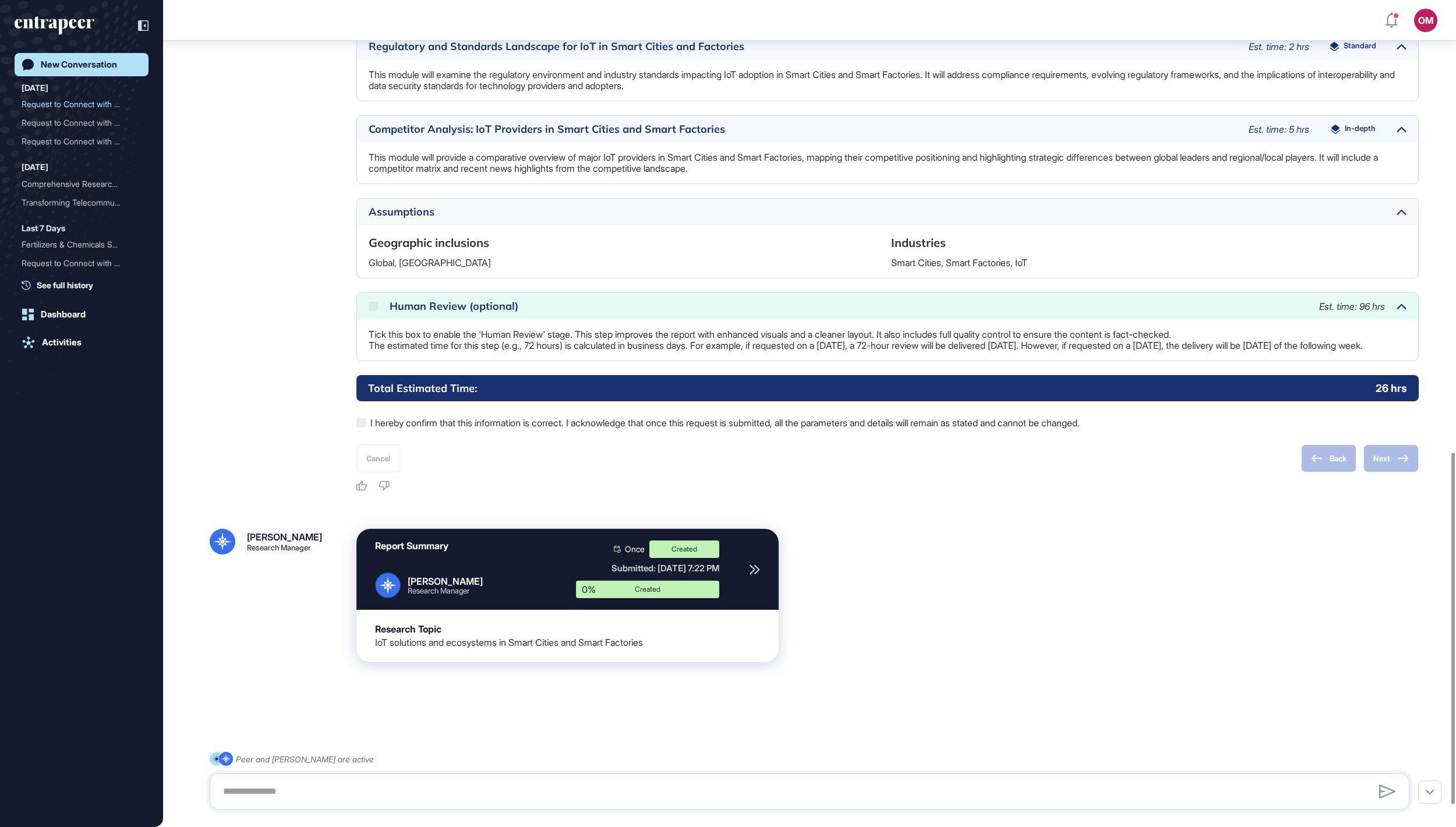
scroll to position [1065, 0]
